Goal: Task Accomplishment & Management: Manage account settings

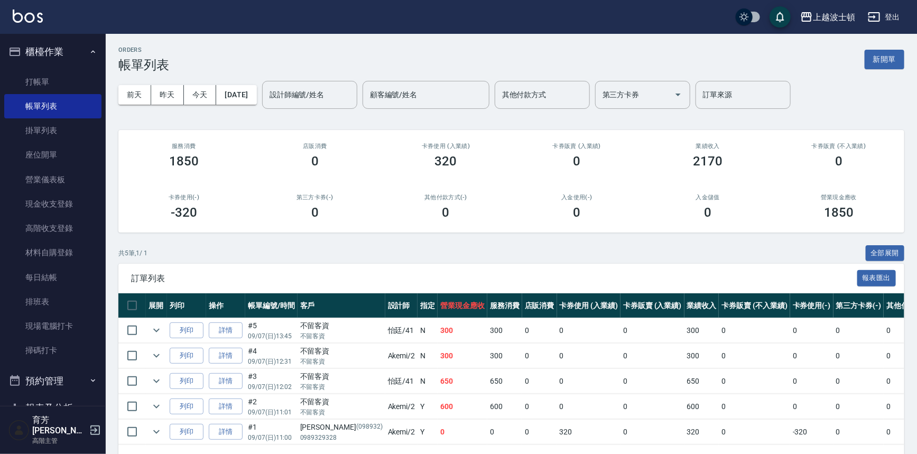
click at [26, 18] on img at bounding box center [28, 16] width 30 height 13
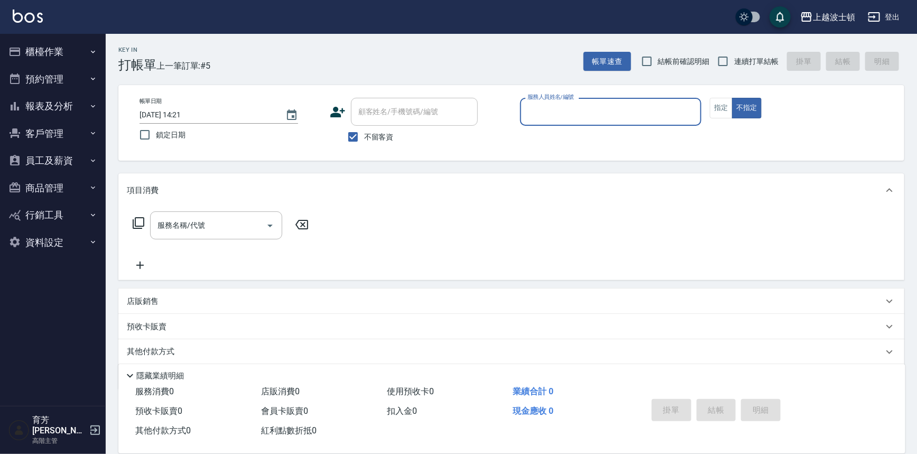
click at [62, 100] on button "報表及分析" at bounding box center [52, 105] width 97 height 27
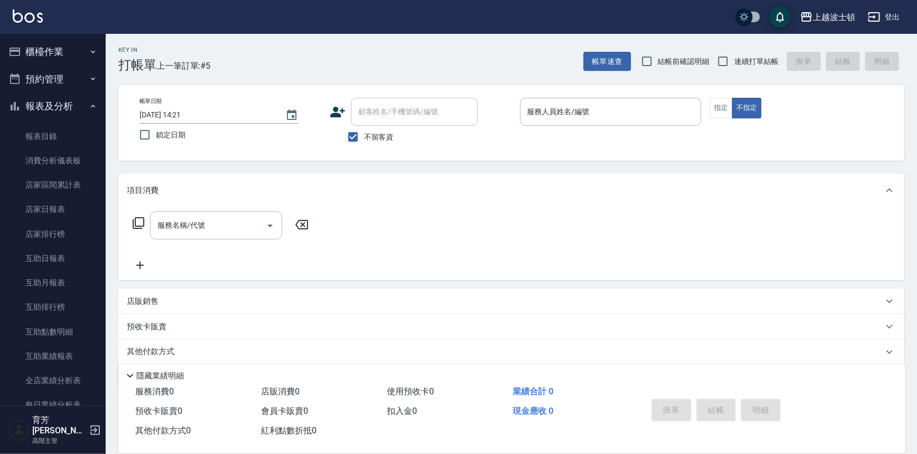
click at [62, 100] on button "報表及分析" at bounding box center [52, 105] width 97 height 27
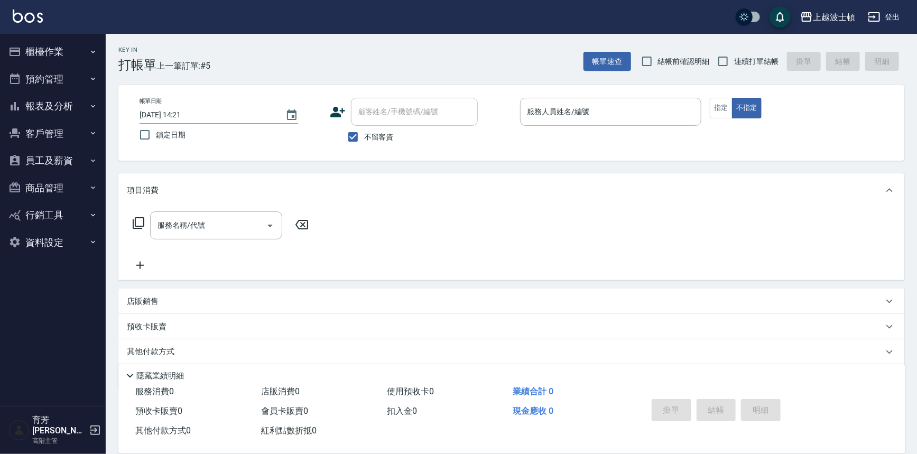
click at [56, 137] on button "客戶管理" at bounding box center [52, 133] width 97 height 27
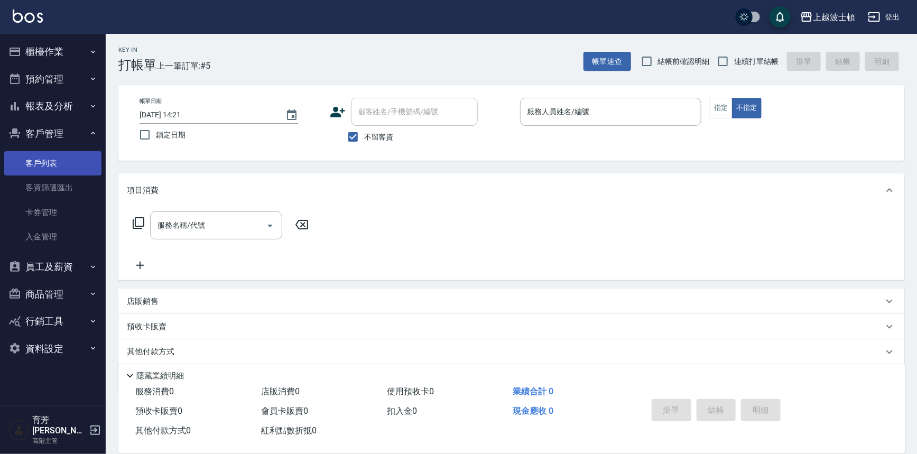
click at [63, 160] on link "客戶列表" at bounding box center [52, 163] width 97 height 24
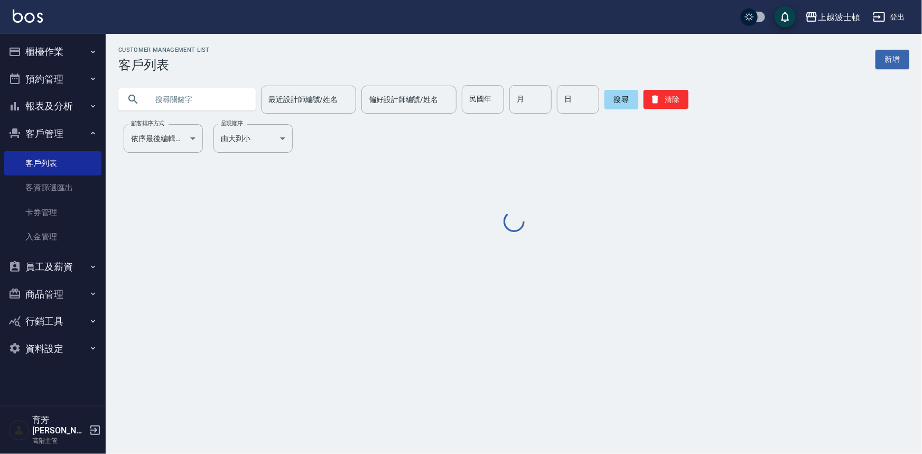
click at [210, 105] on input "text" at bounding box center [197, 99] width 99 height 29
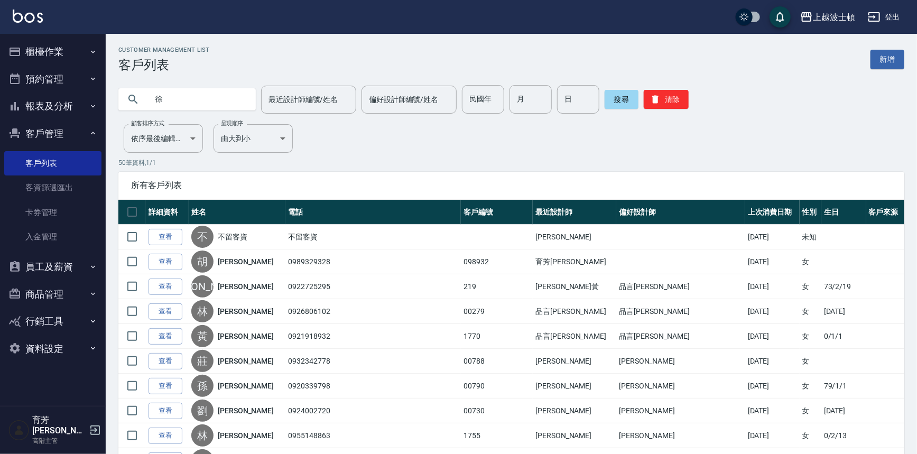
type input "徐"
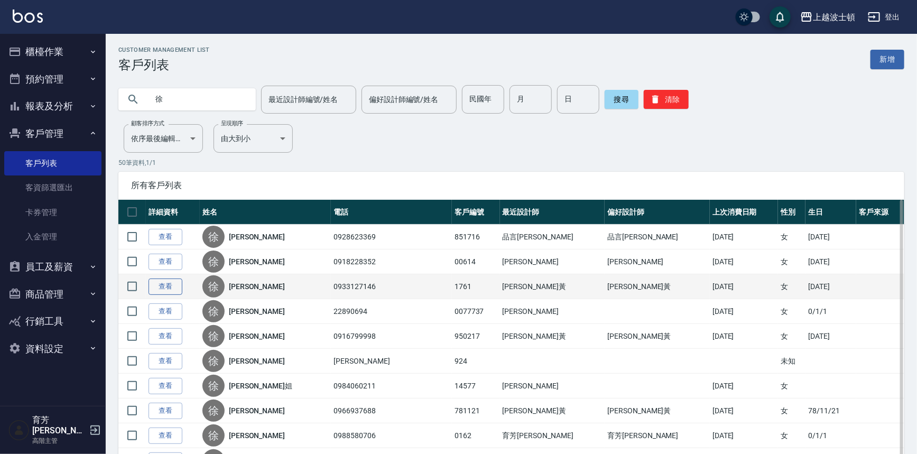
click at [173, 290] on link "查看" at bounding box center [166, 287] width 34 height 16
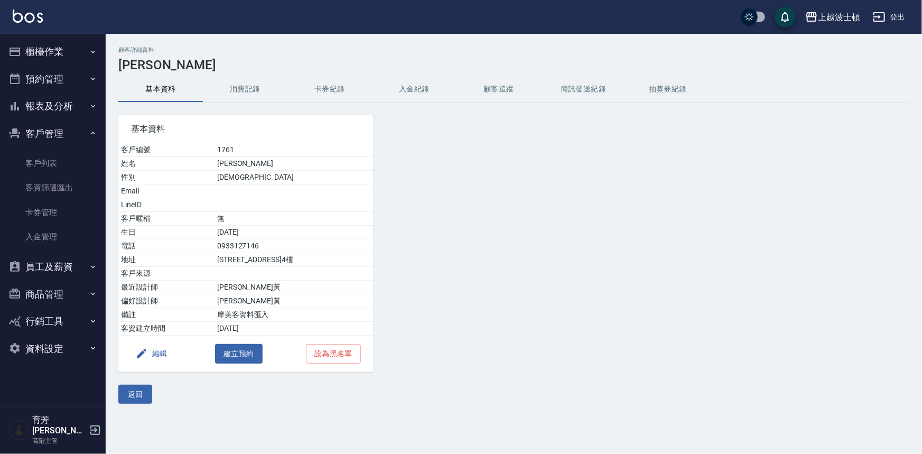
click at [254, 91] on button "消費記錄" at bounding box center [245, 89] width 85 height 25
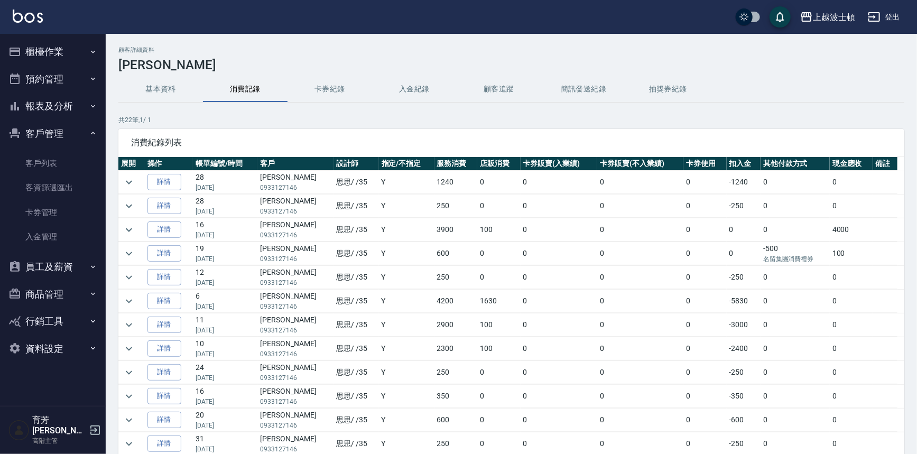
click at [118, 230] on td at bounding box center [131, 229] width 26 height 23
click at [122, 230] on button "expand row" at bounding box center [129, 230] width 16 height 16
